Goal: Information Seeking & Learning: Learn about a topic

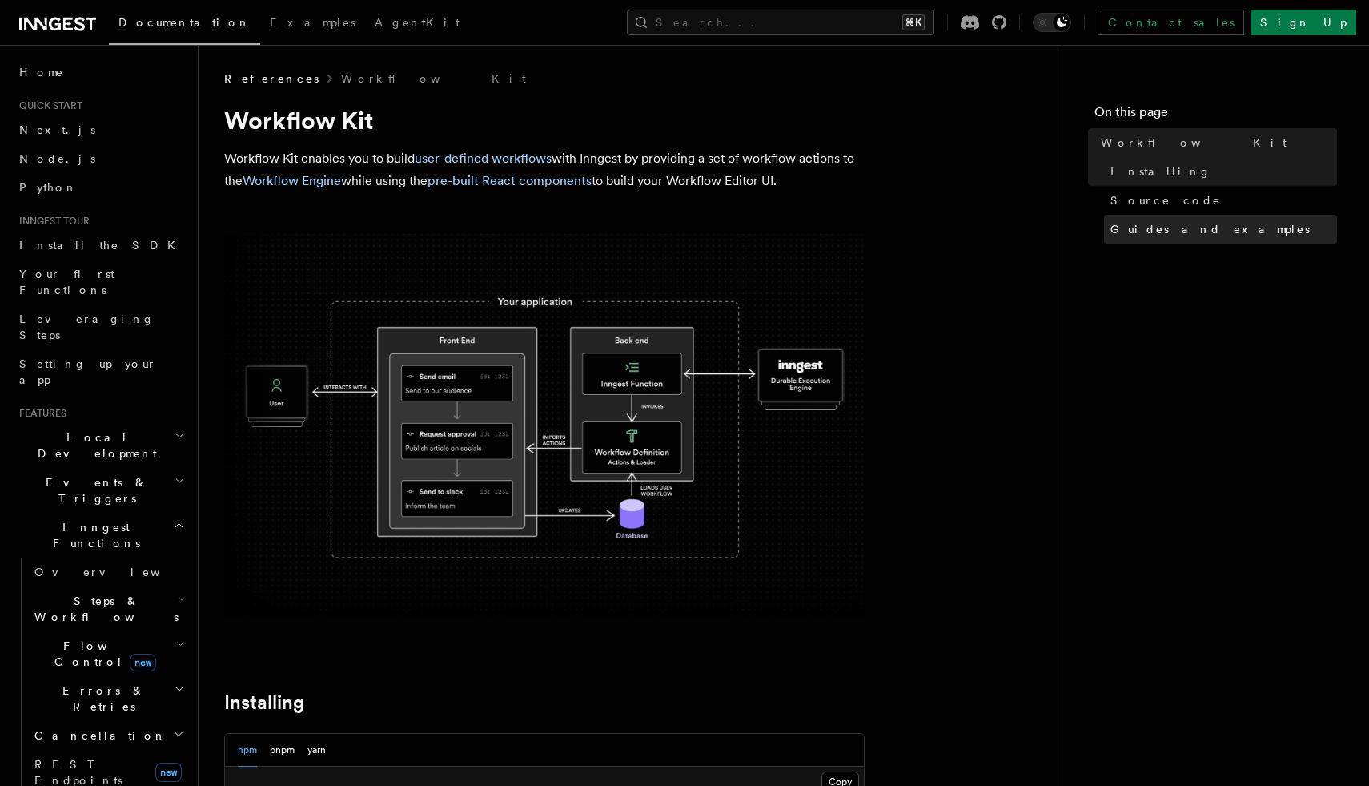
click at [1145, 234] on span "Guides and examples" at bounding box center [1210, 229] width 199 height 16
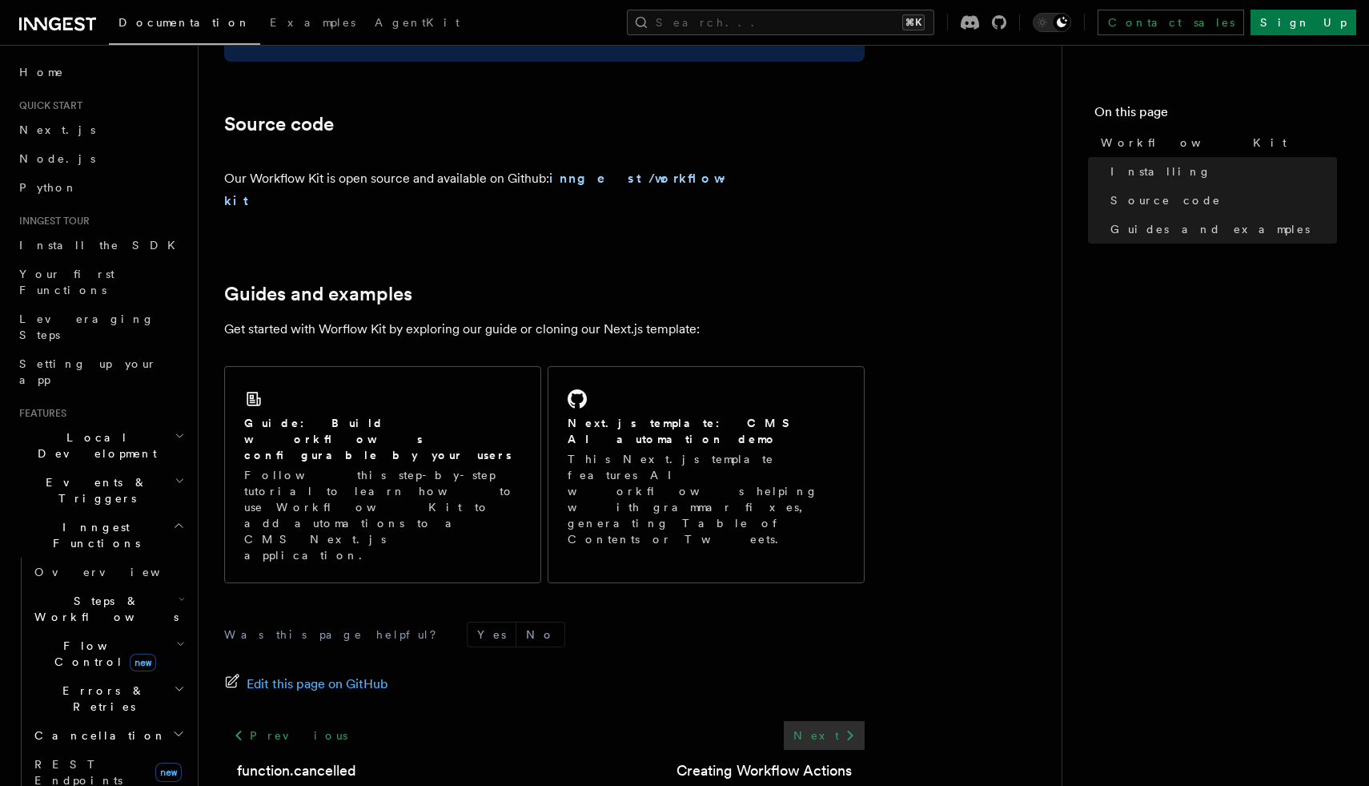
scroll to position [909, 0]
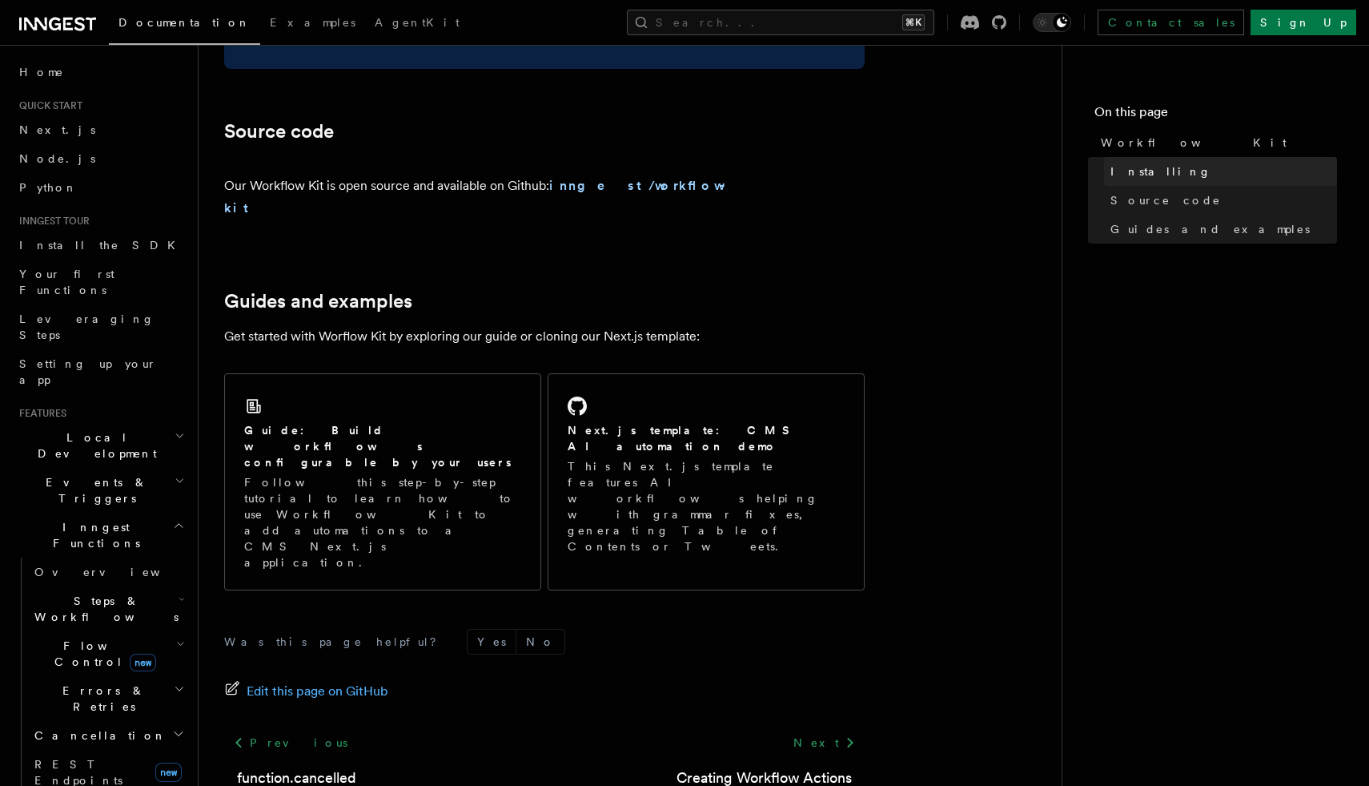
click at [1172, 179] on link "Installing" at bounding box center [1220, 171] width 233 height 29
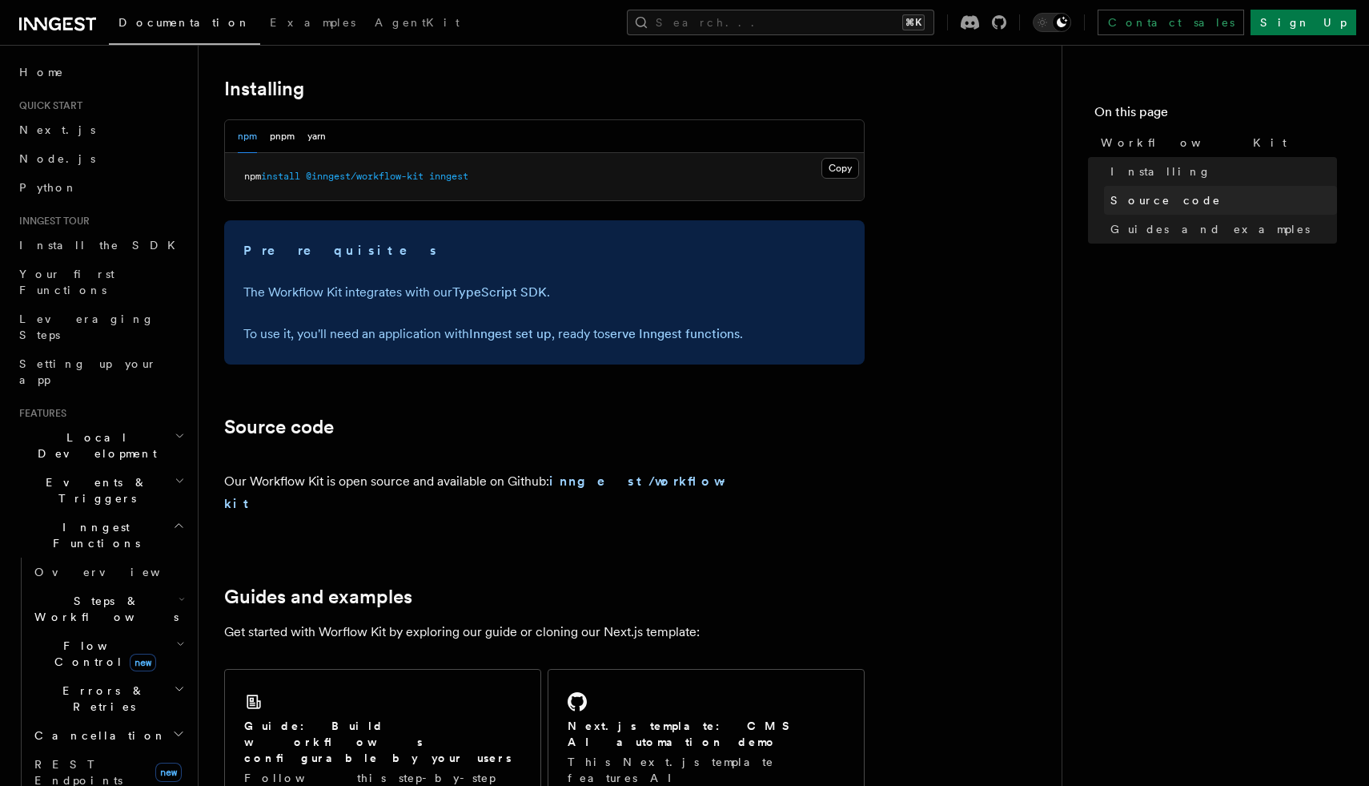
click at [1160, 194] on span "Source code" at bounding box center [1166, 200] width 111 height 16
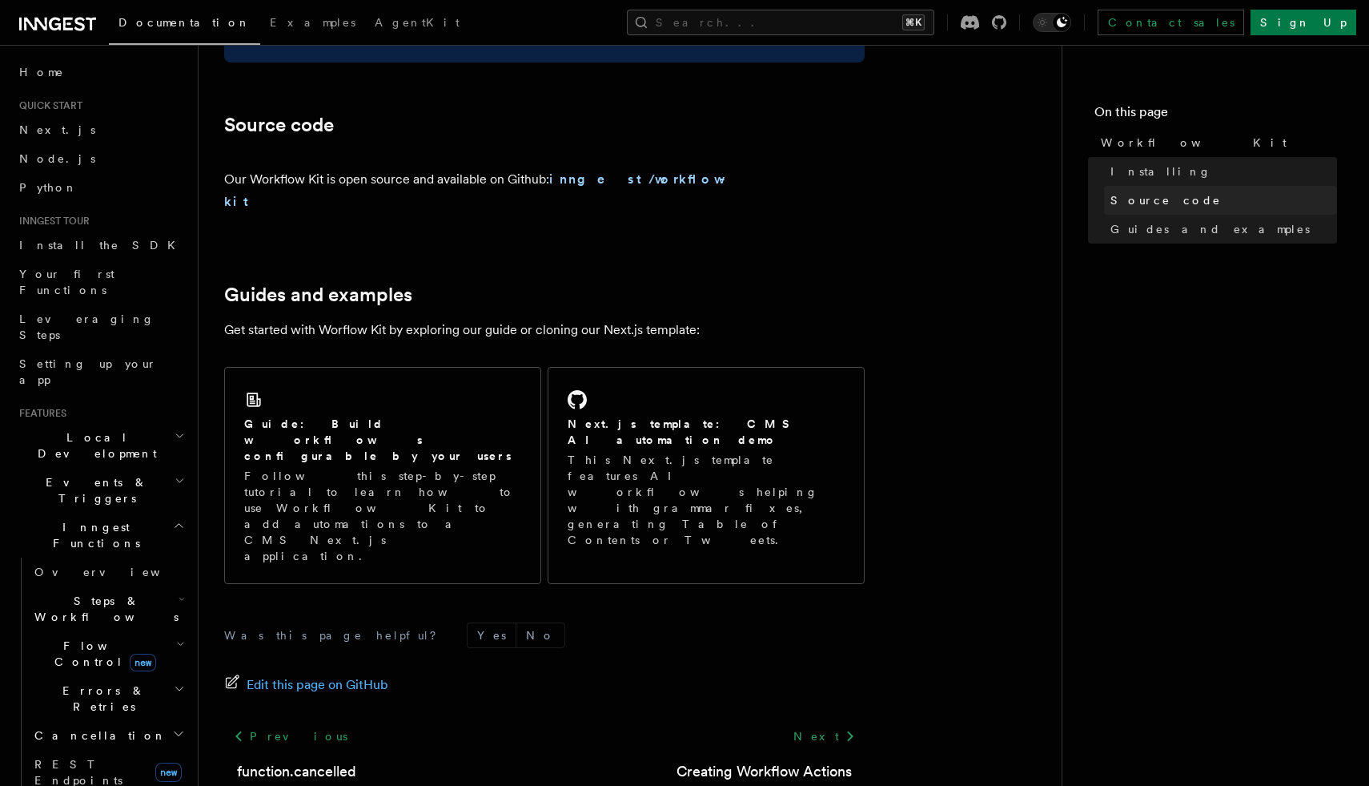
scroll to position [916, 0]
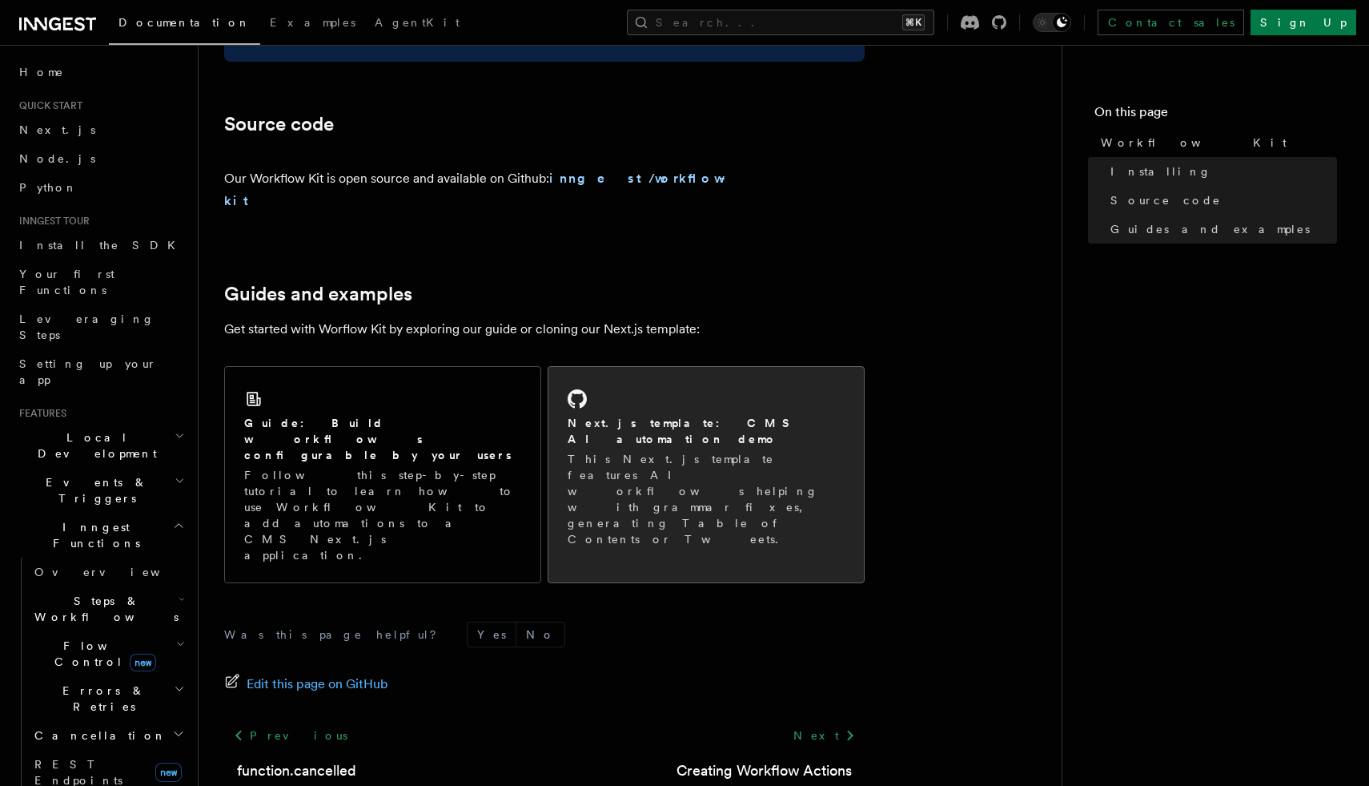
click at [659, 451] on p "This Next.js template features AI workflows helping with grammar fixes, generat…" at bounding box center [706, 499] width 277 height 96
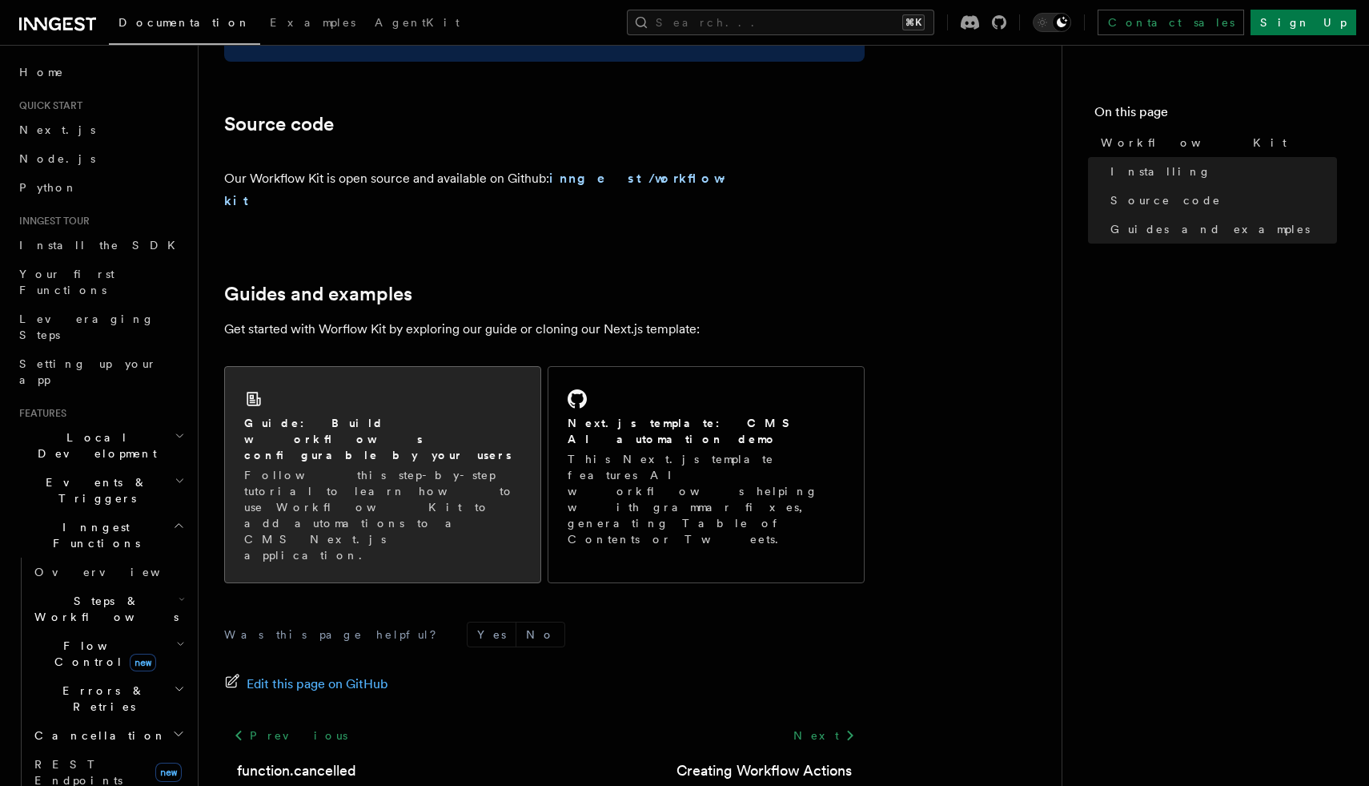
click at [493, 467] on p "Follow this step-by-step tutorial to learn how to use Workflow Kit to add autom…" at bounding box center [382, 515] width 277 height 96
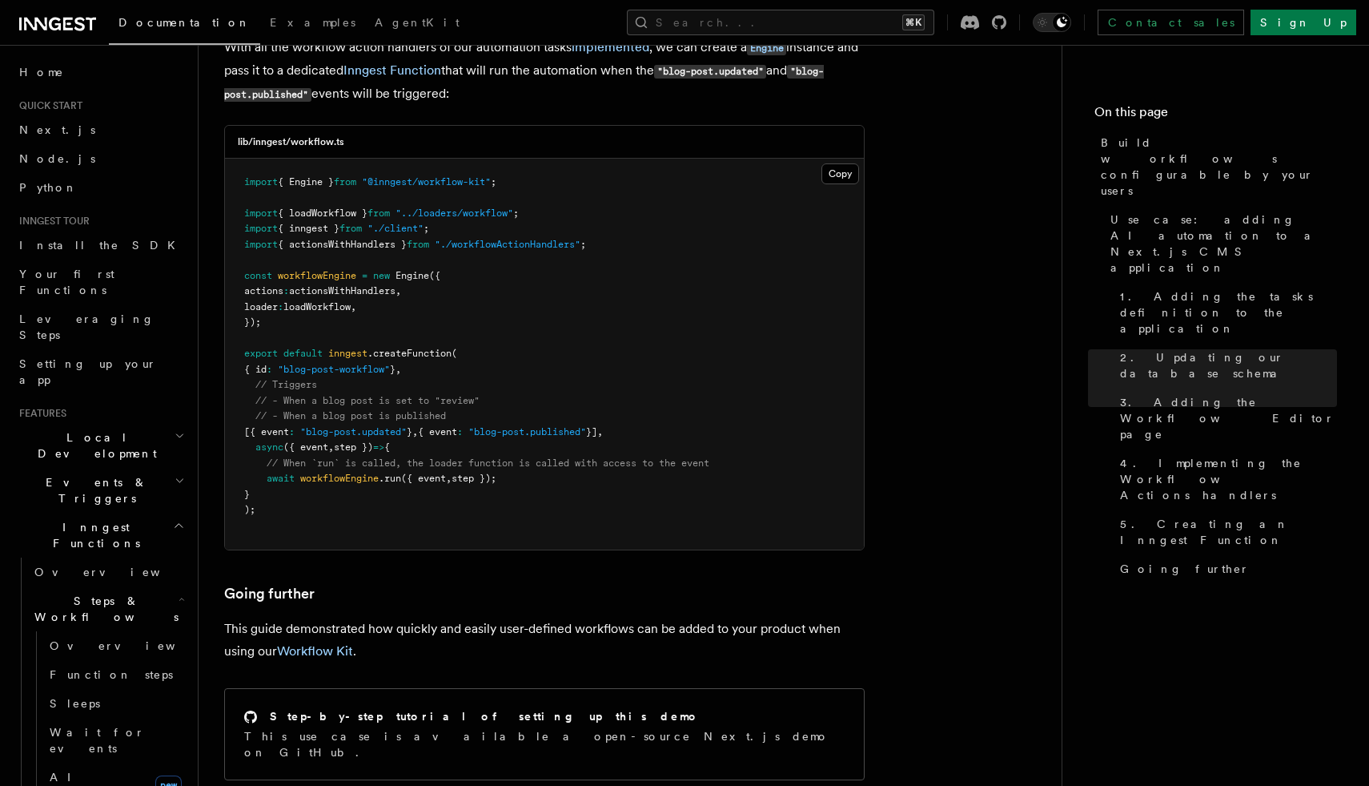
scroll to position [7075, 0]
click at [57, 770] on span "AI Inference" at bounding box center [96, 784] width 93 height 29
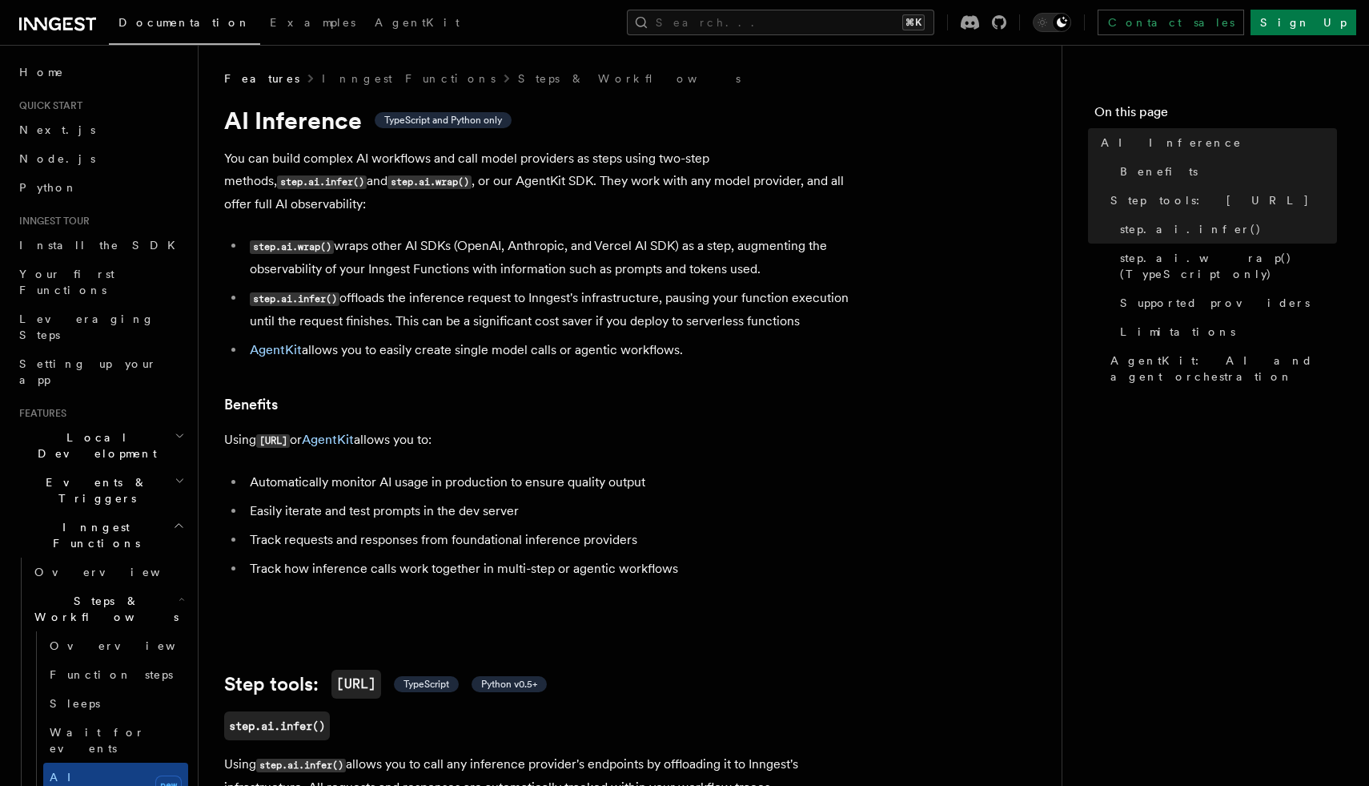
scroll to position [796, 0]
